Goal: Task Accomplishment & Management: Complete application form

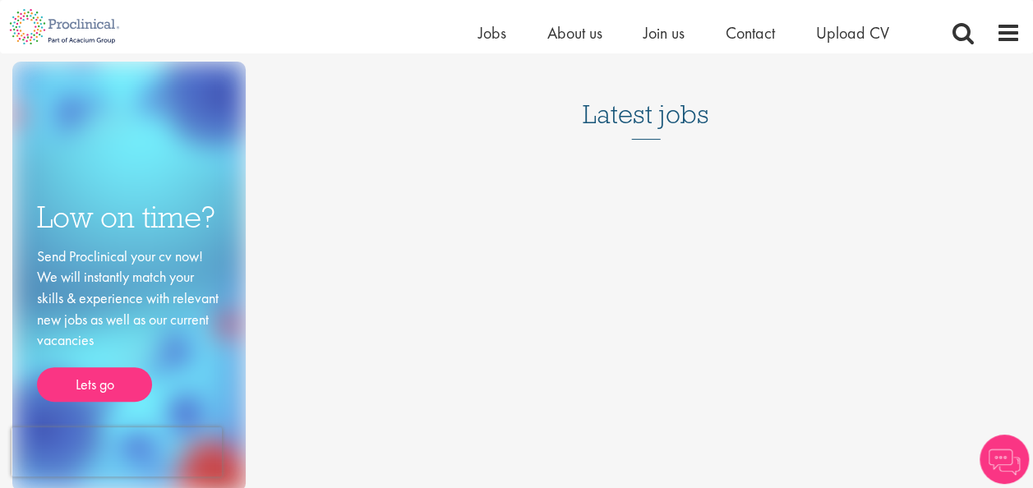
scroll to position [164, 0]
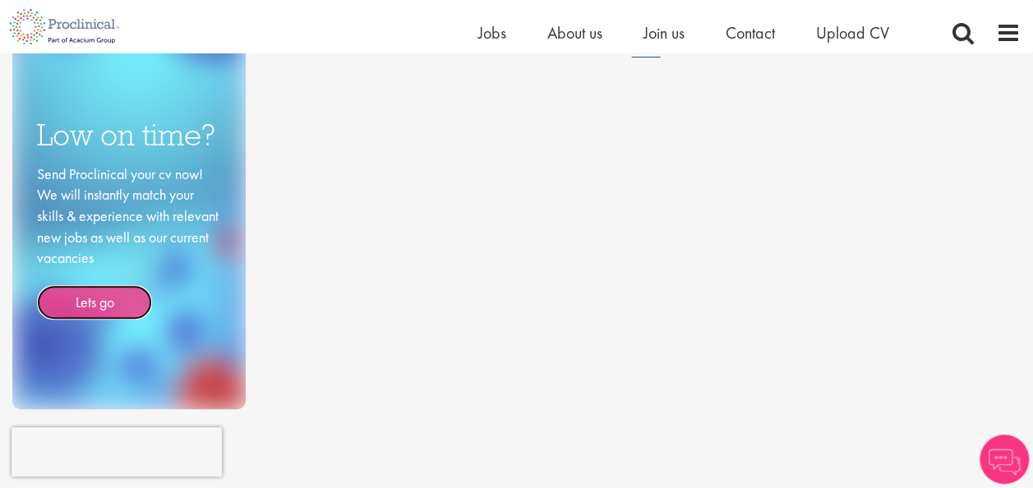
click at [104, 307] on link "Lets go" at bounding box center [94, 302] width 115 height 35
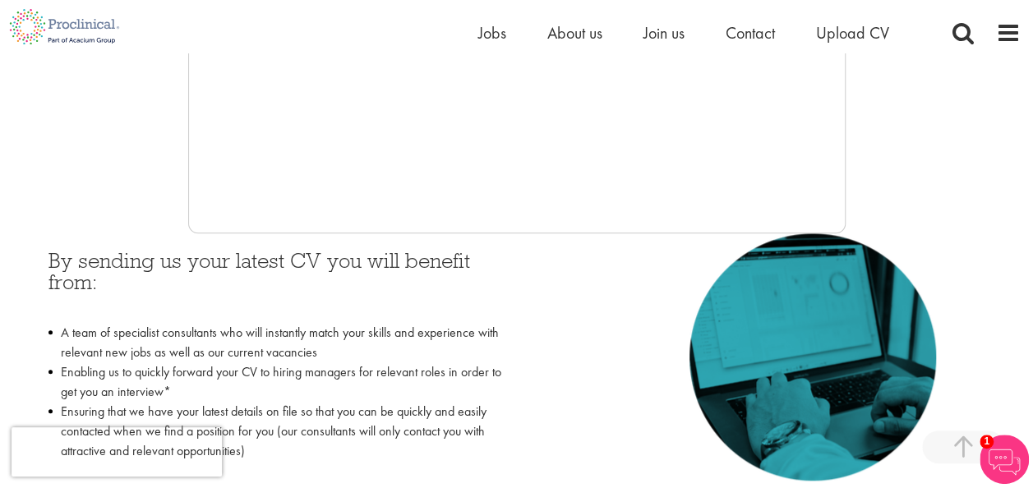
scroll to position [740, 0]
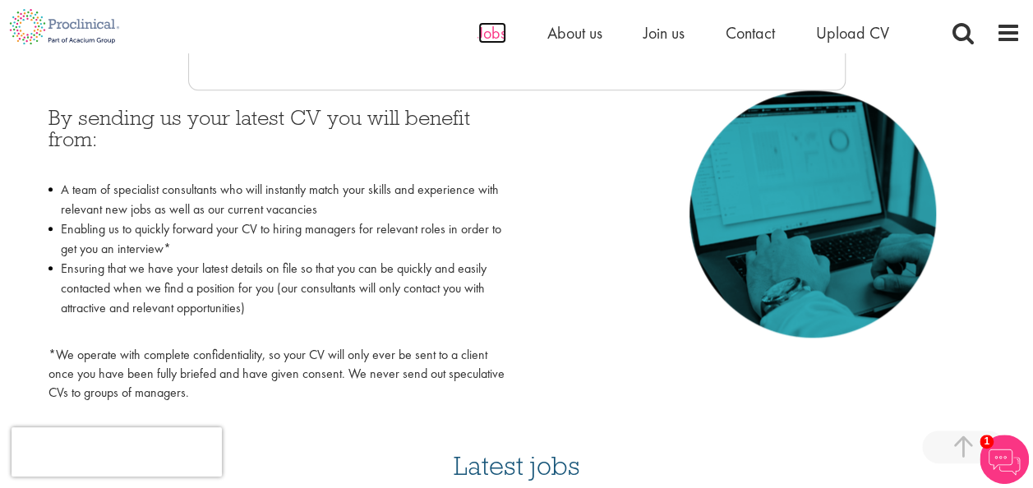
click at [496, 38] on span "Jobs" at bounding box center [492, 32] width 28 height 21
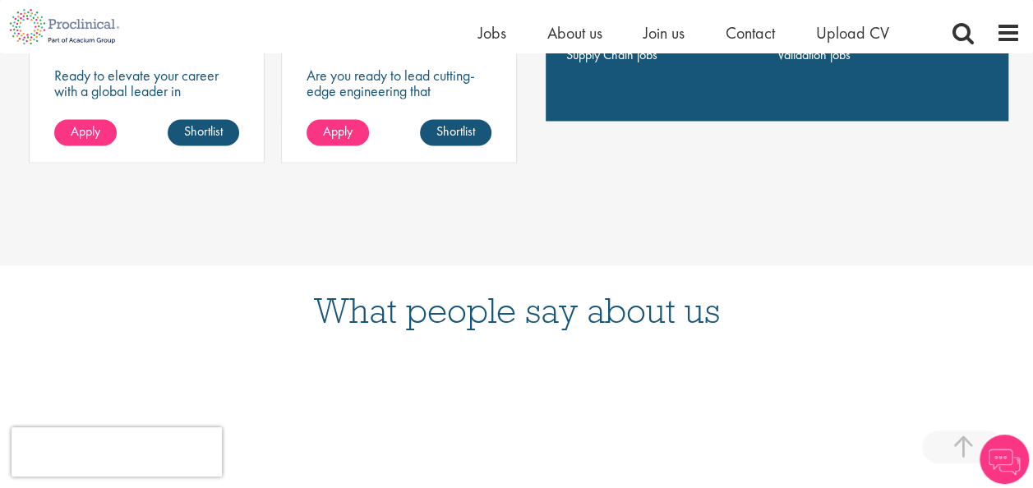
scroll to position [1562, 0]
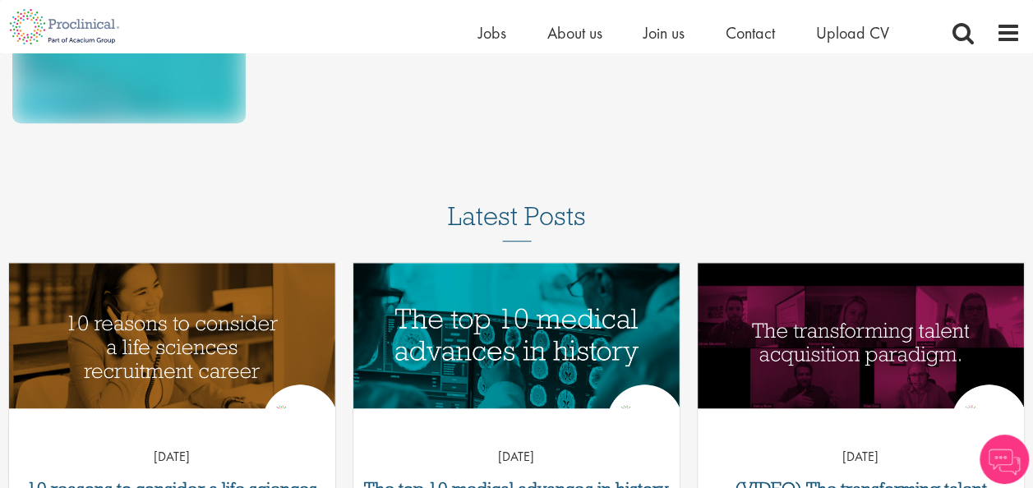
scroll to position [247, 0]
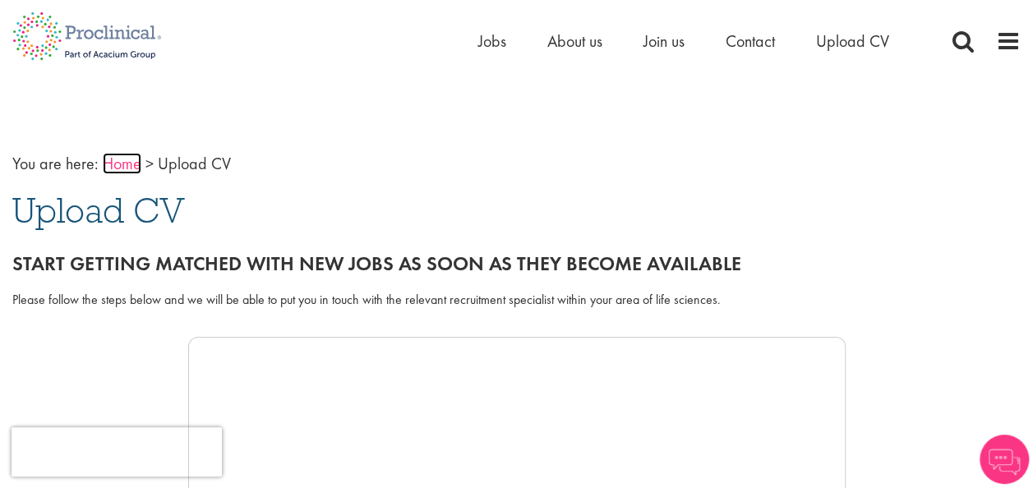
click at [127, 163] on link "Home" at bounding box center [122, 163] width 39 height 21
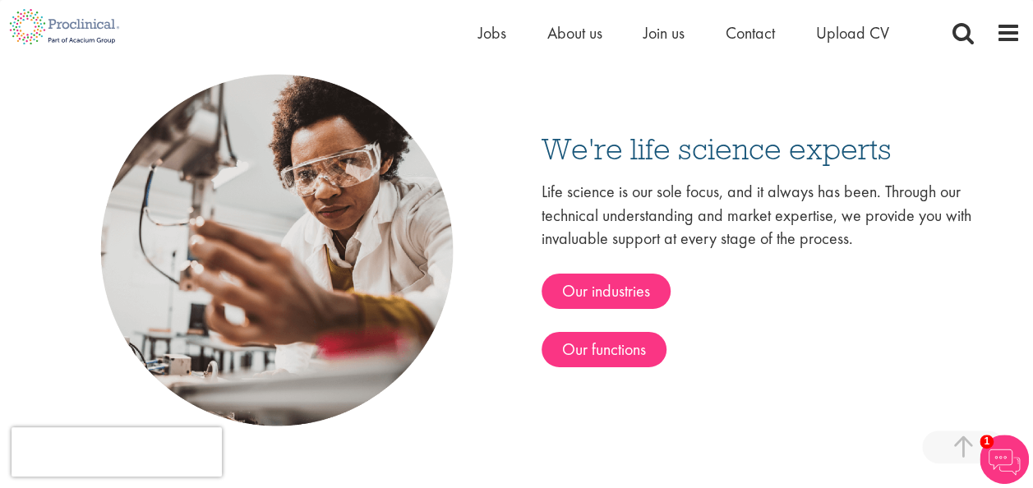
scroll to position [2630, 0]
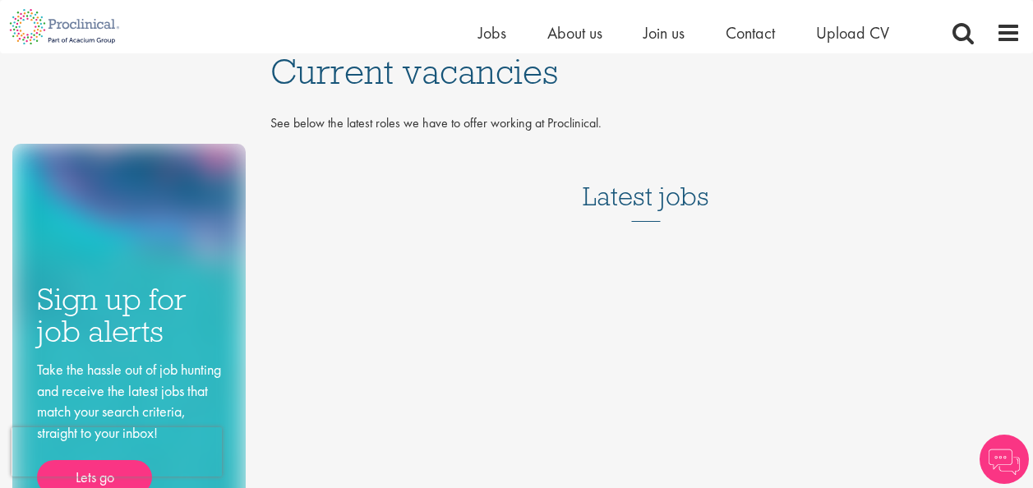
scroll to position [266, 0]
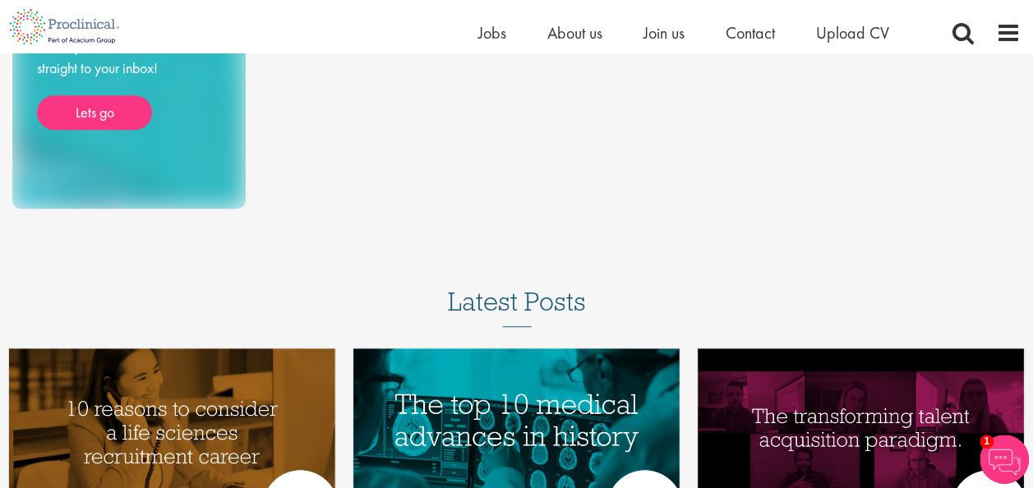
scroll to position [164, 0]
